Goal: Task Accomplishment & Management: Use online tool/utility

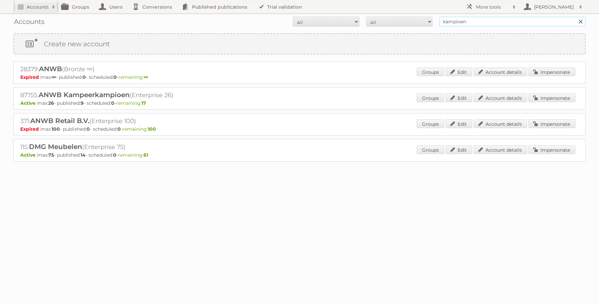
drag, startPoint x: 449, startPoint y: 20, endPoint x: 435, endPoint y: 21, distance: 14.0
click at [435, 21] on form "All Active Expired Pending All Paid Trials Self service kampioen Search" at bounding box center [299, 22] width 573 height 10
type input "totaalbed"
click at [576, 17] on input "Search" at bounding box center [581, 22] width 10 height 10
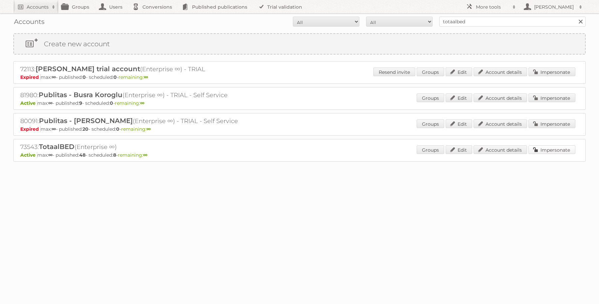
click at [548, 147] on link "Impersonate" at bounding box center [552, 149] width 47 height 9
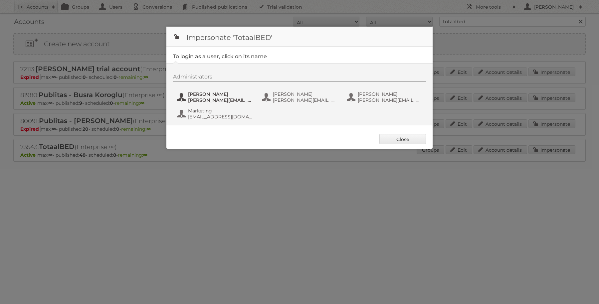
click at [209, 97] on span "[PERSON_NAME][EMAIL_ADDRESS][DOMAIN_NAME]" at bounding box center [220, 100] width 65 height 6
